Goal: Transaction & Acquisition: Purchase product/service

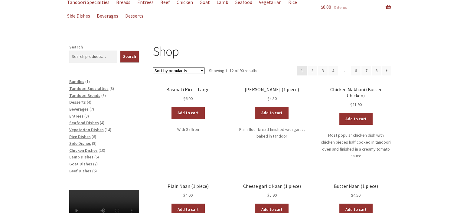
scroll to position [48, 0]
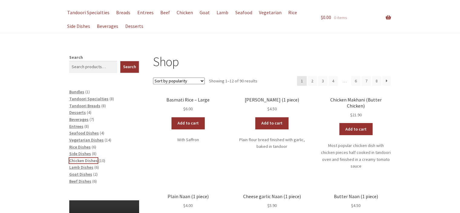
click at [81, 161] on span "Chicken Dishes" at bounding box center [83, 160] width 28 height 5
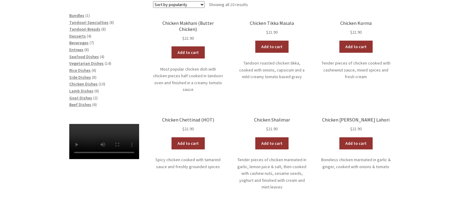
scroll to position [166, 0]
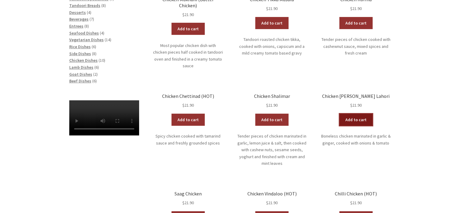
click at [361, 113] on link "Add to cart" at bounding box center [355, 119] width 33 height 12
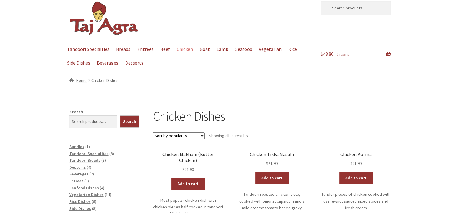
scroll to position [0, 0]
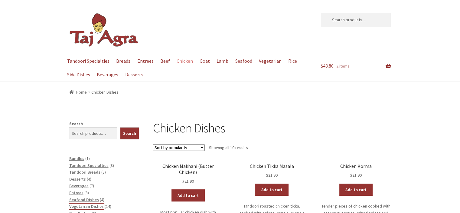
click at [85, 206] on span "Vegetarian Dishes" at bounding box center [86, 205] width 34 height 5
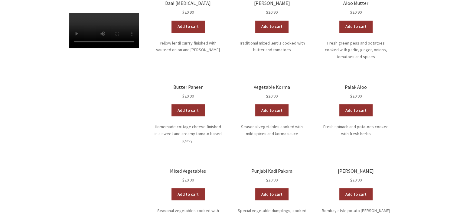
scroll to position [258, 0]
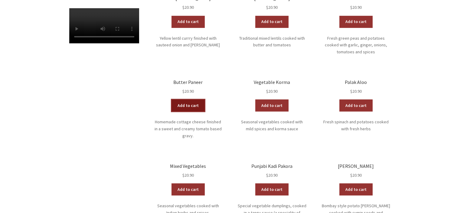
click at [188, 99] on link "Add to cart" at bounding box center [187, 105] width 33 height 12
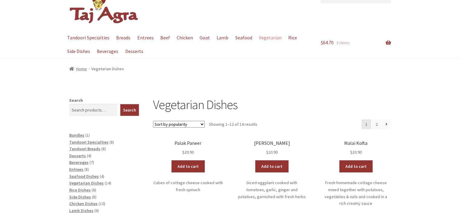
drag, startPoint x: 456, startPoint y: 54, endPoint x: 456, endPoint y: 48, distance: 6.4
click at [456, 48] on div "Menu Tandoori Specialties Breads Entrees Beef Chicken Goat Lamb Seafood Vegetar…" at bounding box center [230, 44] width 460 height 27
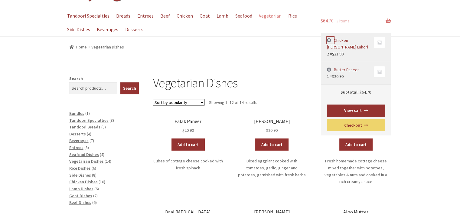
click at [330, 40] on link "×" at bounding box center [330, 40] width 7 height 7
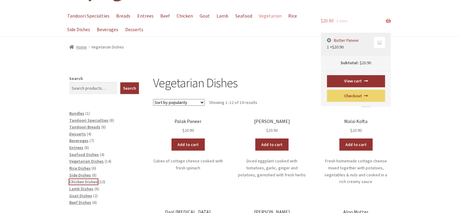
click at [83, 182] on span "Chicken Dishes" at bounding box center [83, 181] width 28 height 5
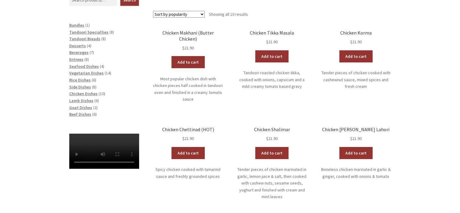
scroll to position [161, 0]
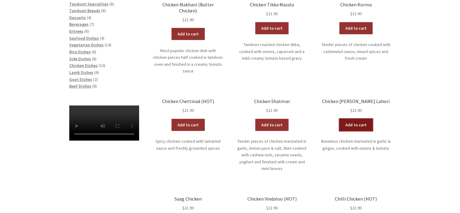
click at [360, 119] on link "Add to cart" at bounding box center [355, 125] width 33 height 12
click at [382, 119] on link "View cart" at bounding box center [372, 125] width 35 height 12
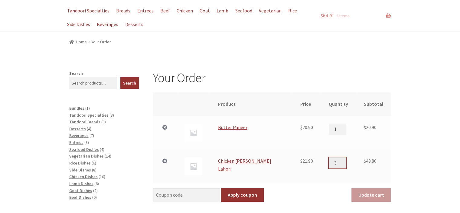
click at [336, 159] on input "3" at bounding box center [338, 162] width 18 height 11
click at [336, 159] on input "4" at bounding box center [338, 162] width 18 height 11
click at [336, 159] on input "5" at bounding box center [338, 162] width 18 height 11
click at [336, 166] on input "4" at bounding box center [338, 162] width 18 height 11
click at [336, 166] on input "3" at bounding box center [338, 162] width 18 height 11
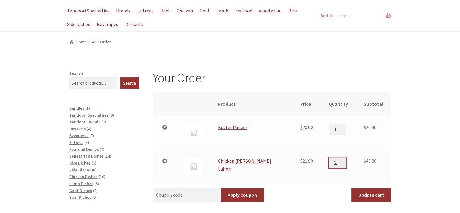
click at [336, 166] on input "2" at bounding box center [338, 162] width 18 height 11
click at [338, 166] on input "2" at bounding box center [338, 162] width 18 height 11
click at [336, 164] on input "1" at bounding box center [338, 162] width 18 height 11
click at [336, 164] on input "0" at bounding box center [338, 162] width 18 height 11
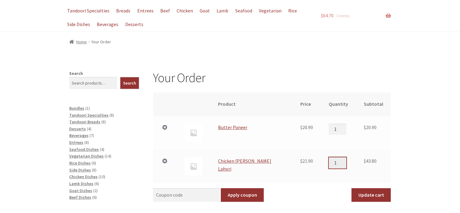
click at [337, 159] on input "1" at bounding box center [338, 162] width 18 height 11
click at [337, 159] on input "2" at bounding box center [338, 162] width 18 height 11
drag, startPoint x: 329, startPoint y: 162, endPoint x: 318, endPoint y: 162, distance: 10.9
click at [321, 162] on td "Chicken Curry Lahori quantity 2" at bounding box center [338, 166] width 35 height 34
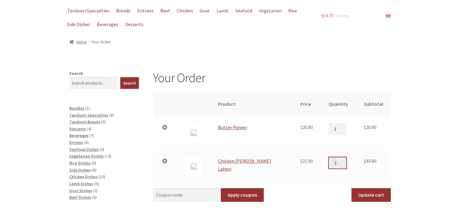
click at [333, 164] on input "2" at bounding box center [338, 162] width 18 height 11
drag, startPoint x: 333, startPoint y: 164, endPoint x: 317, endPoint y: 161, distance: 16.9
click at [321, 161] on td "Chicken Curry Lahori quantity 2" at bounding box center [338, 166] width 35 height 34
type input "1"
click at [409, 147] on div "Your Order Remove item Thumbnail image Product Price Quantity Subtotal × Butter…" at bounding box center [230, 206] width 460 height 272
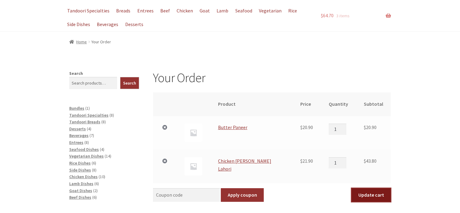
click at [372, 190] on button "Update cart" at bounding box center [370, 195] width 39 height 14
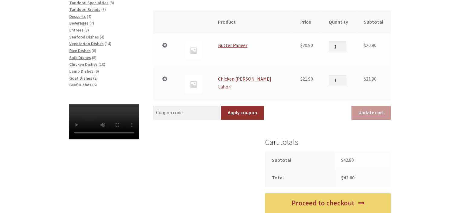
scroll to position [163, 0]
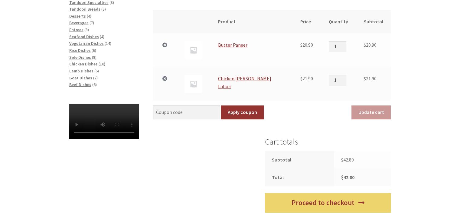
click at [458, 109] on div "Your Order Cart updated. Remove item Thumbnail image Product Price Quantity Sub…" at bounding box center [230, 108] width 460 height 303
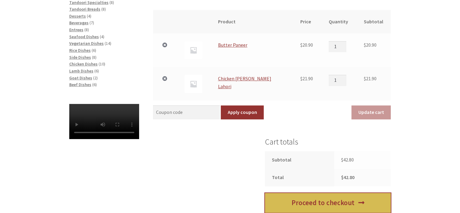
click at [349, 202] on link "Proceed to checkout" at bounding box center [328, 203] width 126 height 20
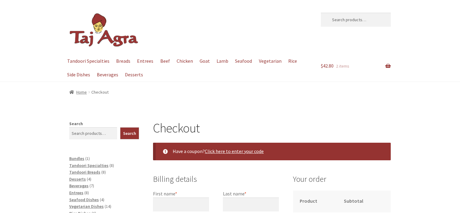
select select "ACT"
click at [459, 42] on header "Skip to navigation Skip to content Search for: Search Menu Tandoori Specialties…" at bounding box center [230, 41] width 460 height 82
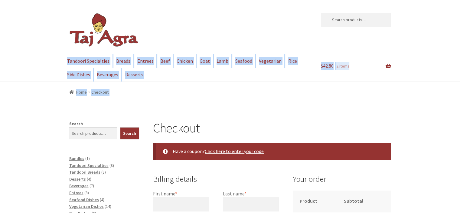
drag, startPoint x: 459, startPoint y: 42, endPoint x: 464, endPoint y: 98, distance: 56.8
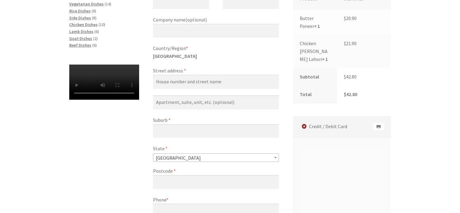
scroll to position [208, 0]
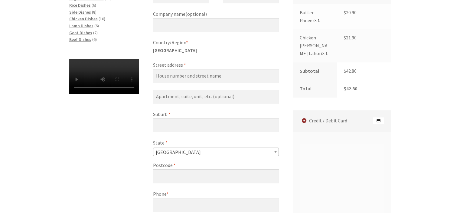
click at [438, 134] on div "Checkout Have a coupon? Click here to enter your code Coupon: Apply coupon Bill…" at bounding box center [230, 159] width 460 height 495
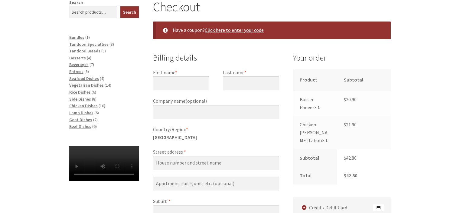
scroll to position [110, 0]
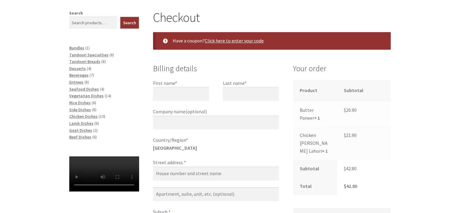
click at [191, 94] on input "First name *" at bounding box center [181, 94] width 56 height 14
type input "Ana"
type input "De Lacerda"
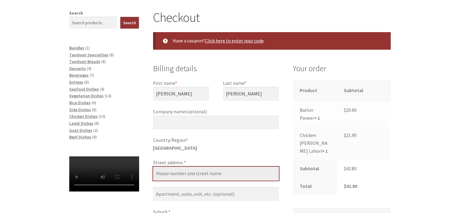
type input "58"
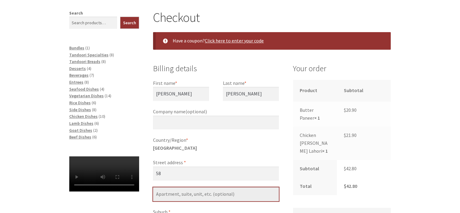
type input "Wattle St"
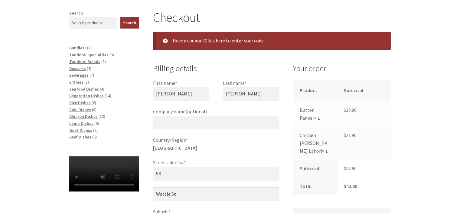
type input "Lyneham"
type input "2602"
type input "[PHONE_NUMBER]"
type input "anamya@BOL.COM.BR"
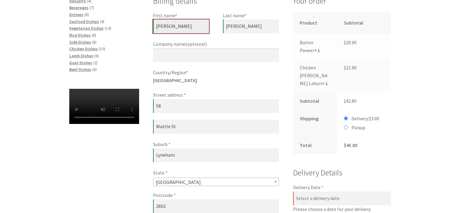
scroll to position [152, 0]
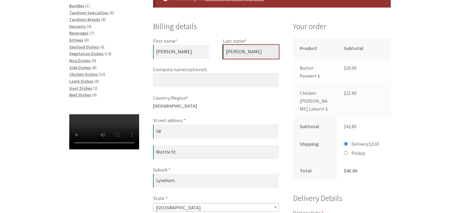
drag, startPoint x: 232, startPoint y: 54, endPoint x: 218, endPoint y: 55, distance: 13.9
click at [218, 55] on div "First name * Ana Last name * De Lacerda Company name (optional) Country/Region …" at bounding box center [216, 166] width 126 height 258
type input "Lacerda"
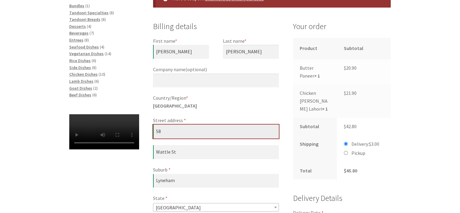
click at [168, 130] on input "58" at bounding box center [216, 131] width 126 height 14
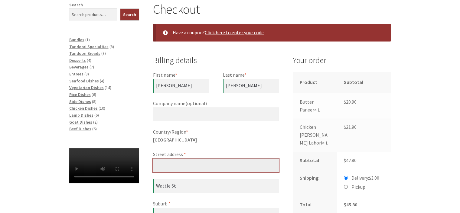
scroll to position [102, 0]
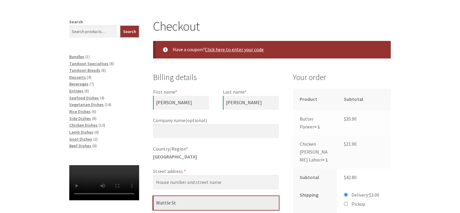
click at [181, 201] on input "Wattle St" at bounding box center [216, 203] width 126 height 14
drag, startPoint x: 181, startPoint y: 201, endPoint x: 114, endPoint y: 188, distance: 68.6
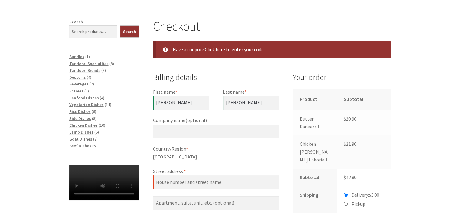
click at [165, 190] on div "First name * Ana Last name * Lacerda Company name (optional) Country/Region * A…" at bounding box center [216, 217] width 126 height 258
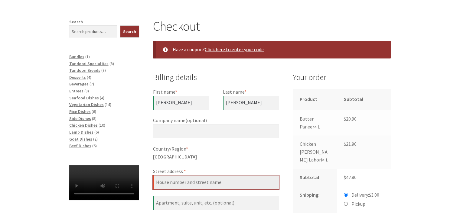
click at [170, 181] on input "Street address *" at bounding box center [216, 182] width 126 height 14
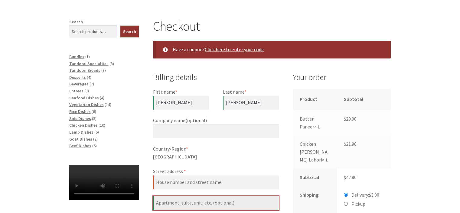
click at [173, 205] on input "Flat, suite, unit, etc. (optional)" at bounding box center [216, 203] width 126 height 14
type input "Unit 64D"
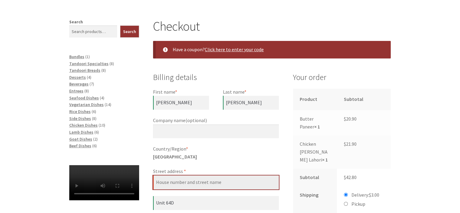
click at [176, 181] on input "Street address *" at bounding box center [216, 182] width 126 height 14
type input "[STREET_ADDRESS]"
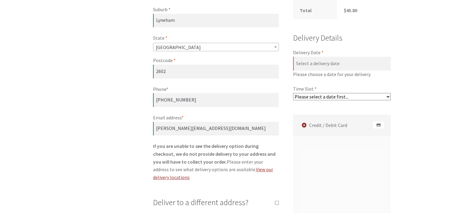
scroll to position [319, 0]
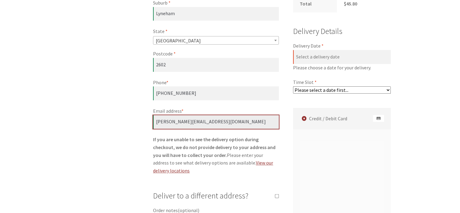
drag, startPoint x: 206, startPoint y: 122, endPoint x: 179, endPoint y: 118, distance: 27.2
click at [206, 122] on input "anamya@BOL.COM.BR" at bounding box center [216, 122] width 126 height 14
drag, startPoint x: 179, startPoint y: 118, endPoint x: 118, endPoint y: 113, distance: 61.3
click at [118, 113] on div "Checkout Have a coupon? Click here to enter your code Coupon: Apply coupon Bill…" at bounding box center [230, 94] width 347 height 587
type input "[EMAIL_ADDRESS][DOMAIN_NAME]"
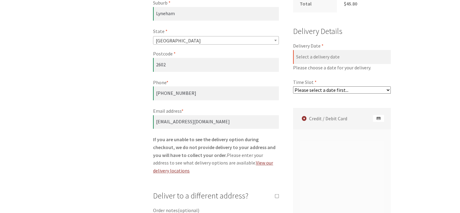
click at [131, 150] on div "Checkout Have a coupon? Click here to enter your code Coupon: Apply coupon Bill…" at bounding box center [230, 94] width 347 height 587
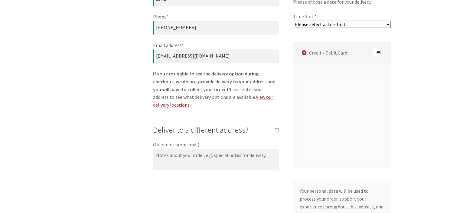
scroll to position [390, 0]
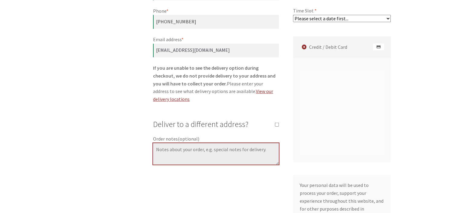
click at [224, 151] on textarea "Order notes (optional)" at bounding box center [216, 154] width 126 height 22
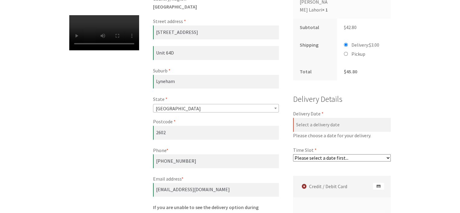
scroll to position [240, 0]
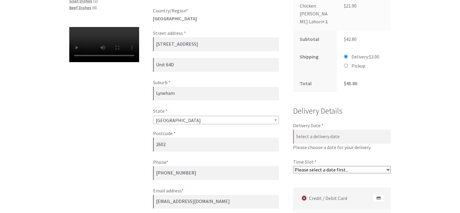
type textarea "unit is in middle floor"
click at [348, 166] on select "Please select a date first..." at bounding box center [342, 169] width 98 height 7
click at [328, 126] on p "Delivery Date * Please choose a date for your delivery." at bounding box center [342, 136] width 98 height 29
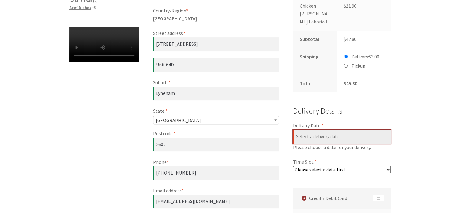
click at [328, 129] on input "Delivery Date *" at bounding box center [342, 136] width 98 height 14
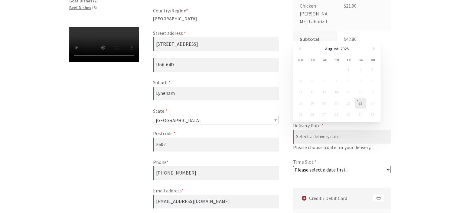
click at [361, 99] on link "23" at bounding box center [360, 103] width 11 height 10
type input "[DATE]"
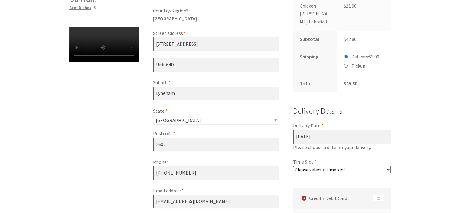
click at [313, 166] on select "Please select a time slot... 06:25 PM - 06:55 PM 06:55 PM - 07:25 PM 07:25 PM -…" at bounding box center [342, 169] width 98 height 7
select select "60c2ef62db861/1|0.00"
click at [293, 166] on select "Please select a time slot... 06:25 PM - 06:55 PM 06:55 PM - 07:25 PM 07:25 PM -…" at bounding box center [342, 169] width 98 height 7
click at [360, 166] on select "Please select a time slot... 06:25 PM - 06:55 PM 06:55 PM - 07:25 PM 07:25 PM -…" at bounding box center [342, 169] width 98 height 7
click at [293, 166] on select "Please select a time slot... 06:25 PM - 06:55 PM 06:55 PM - 07:25 PM 07:25 PM -…" at bounding box center [342, 169] width 98 height 7
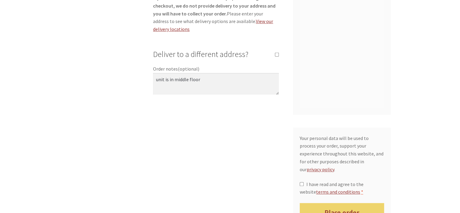
scroll to position [480, 0]
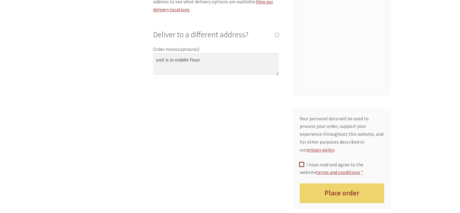
click at [302, 162] on input "I have read and agree to the website terms and conditions *" at bounding box center [302, 164] width 4 height 4
checkbox input "true"
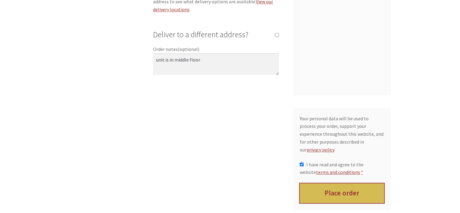
click at [321, 183] on button "Place order" at bounding box center [342, 193] width 84 height 20
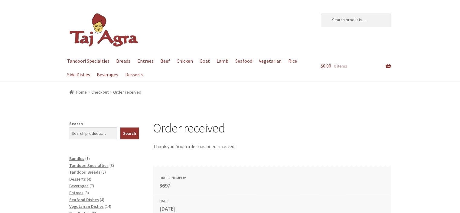
click at [458, 21] on header "Skip to navigation Skip to content Search for: Search Menu Tandoori Specialties…" at bounding box center [230, 41] width 460 height 82
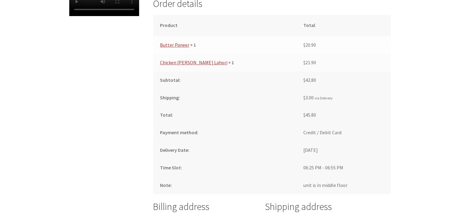
scroll to position [302, 0]
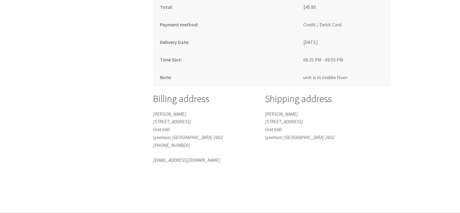
scroll to position [395, 0]
